Goal: Navigation & Orientation: Go to known website

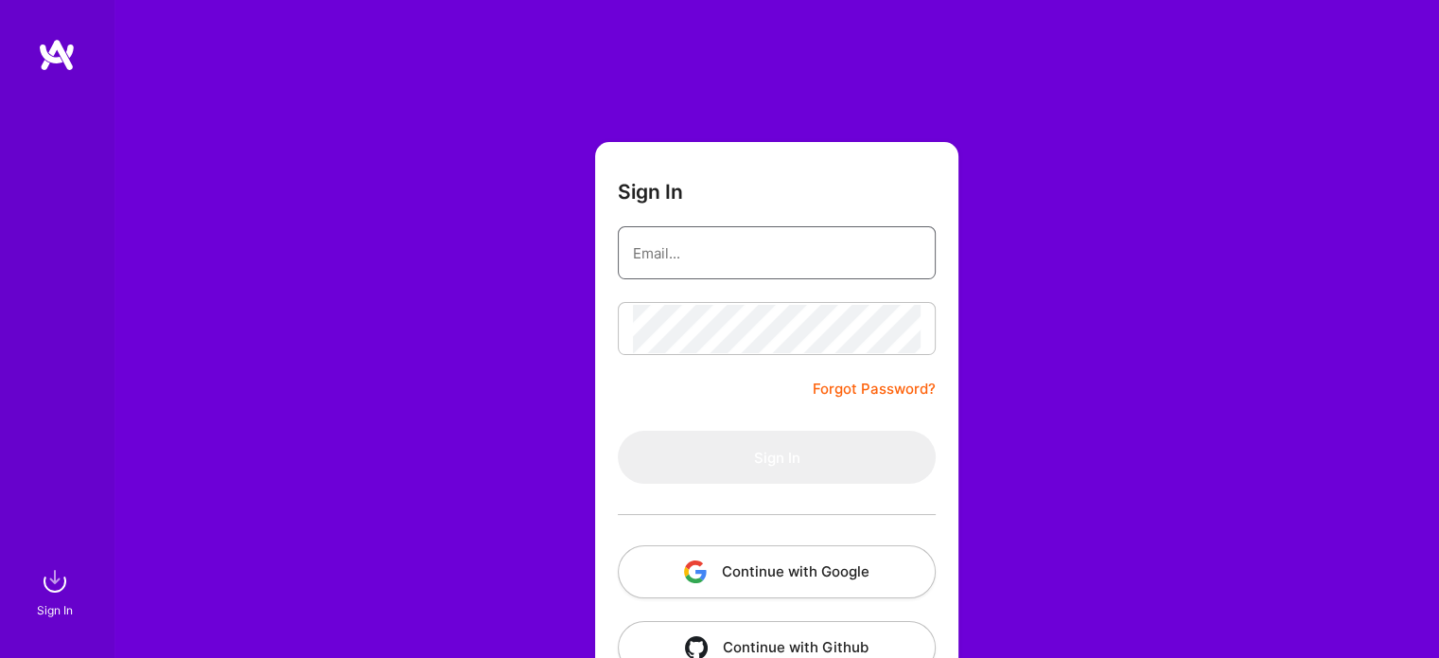
click at [685, 249] on input "email" at bounding box center [777, 253] width 288 height 48
type input "gpgalo@gmail.com"
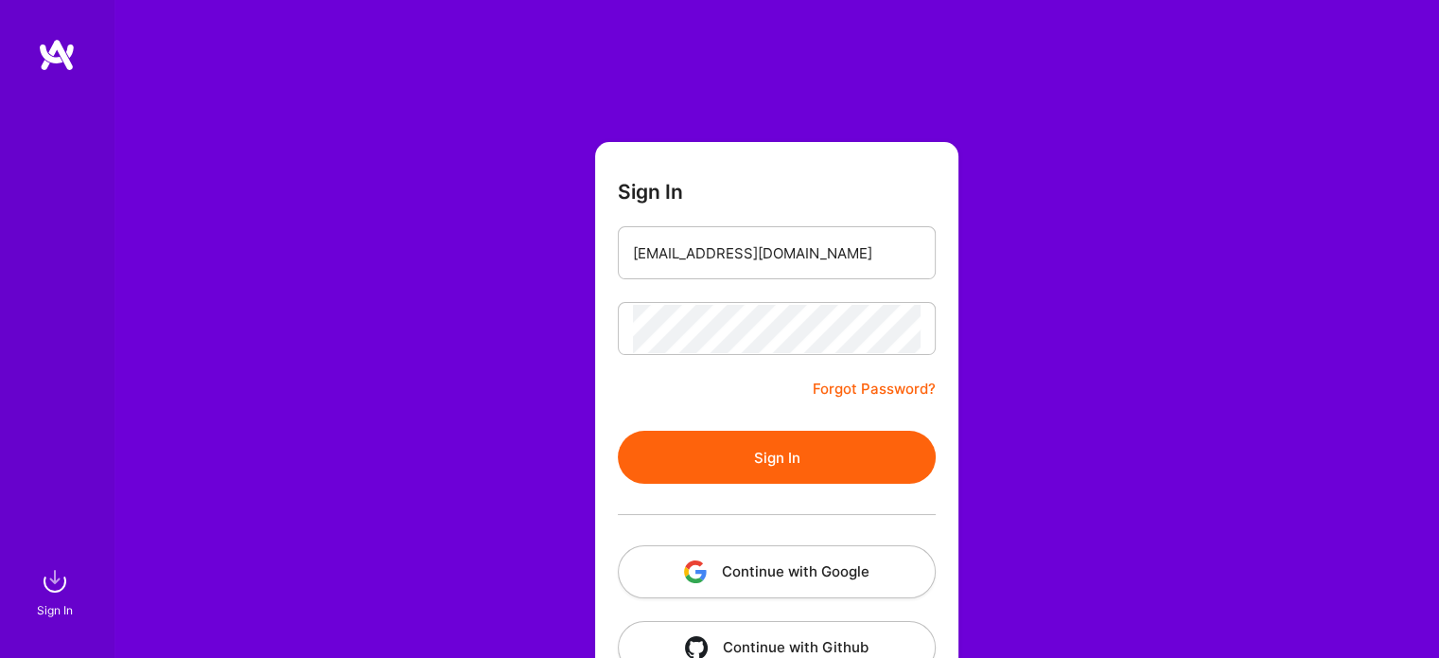
click at [730, 457] on button "Sign In" at bounding box center [777, 457] width 318 height 53
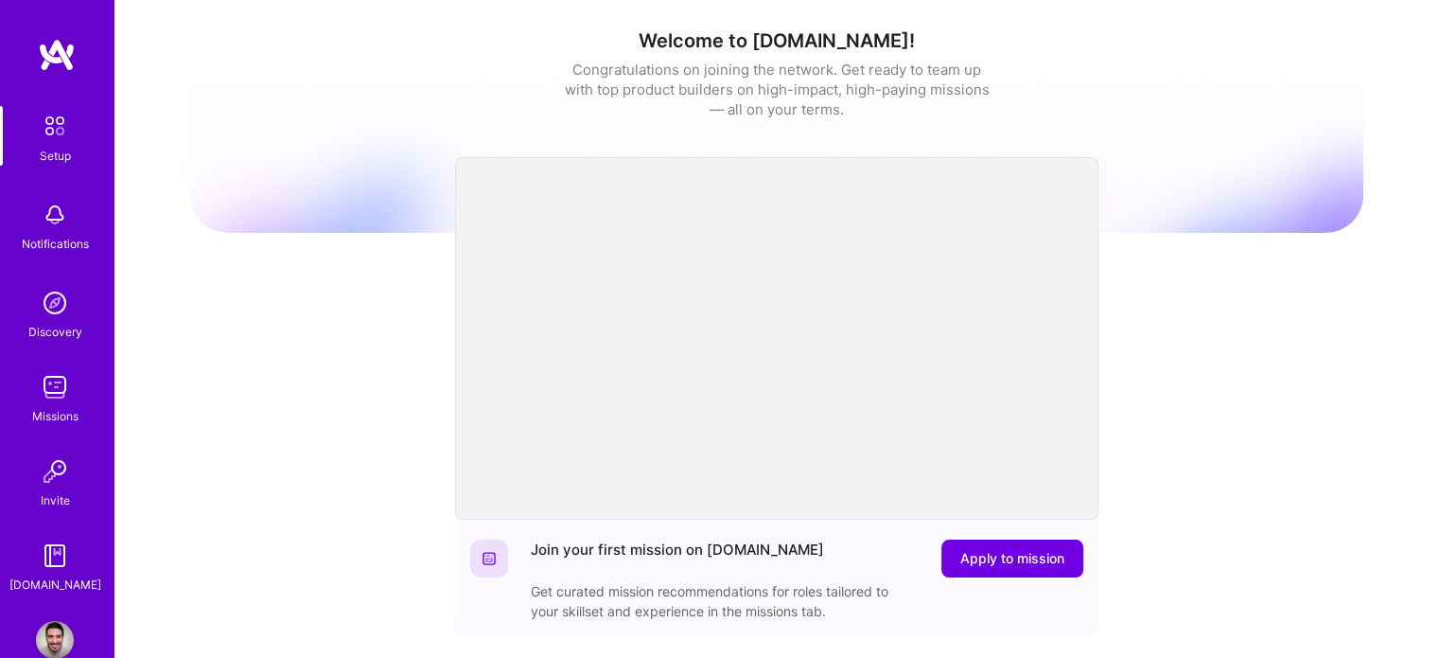
click at [47, 389] on img at bounding box center [55, 387] width 38 height 38
